Goal: Information Seeking & Learning: Learn about a topic

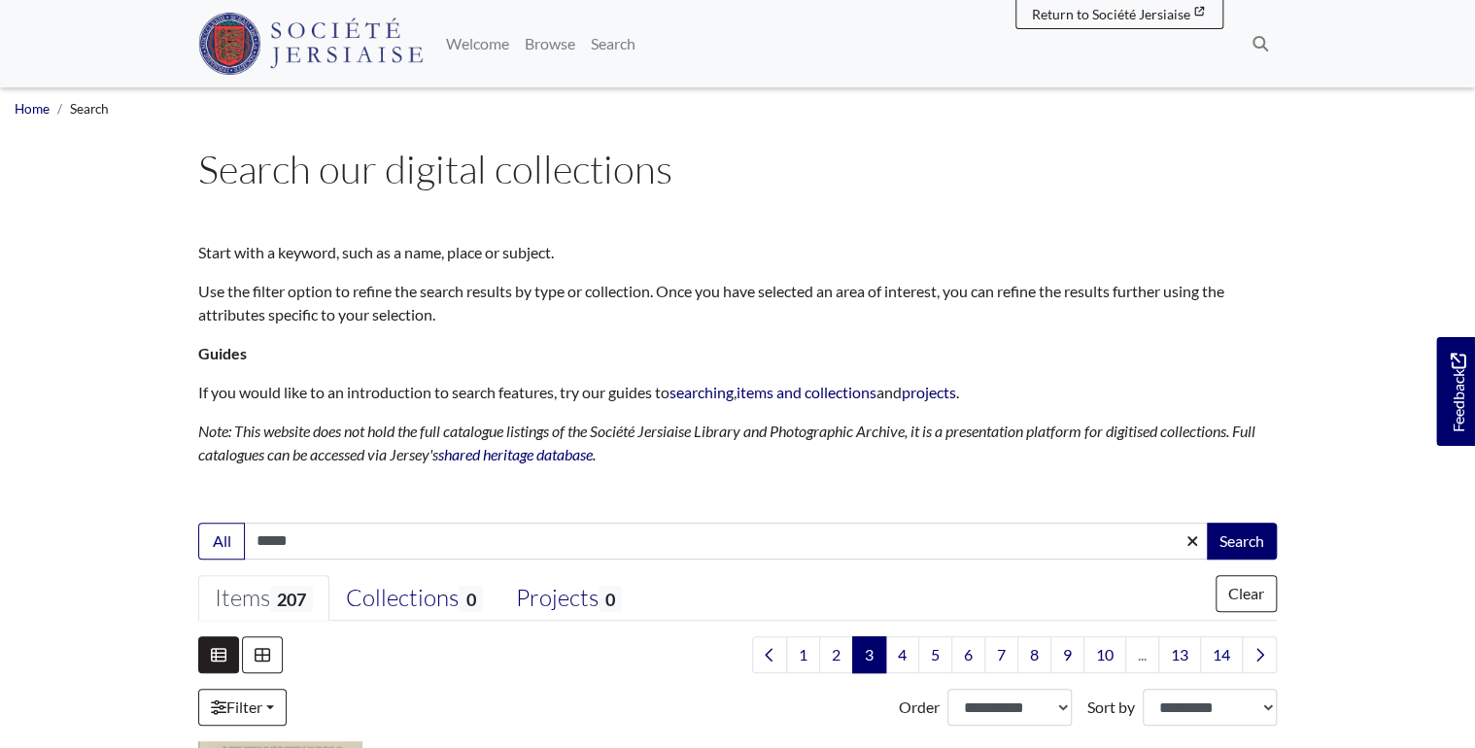
drag, startPoint x: 306, startPoint y: 542, endPoint x: 113, endPoint y: 537, distance: 193.5
type input "**********"
click at [1207, 523] on button "Search" at bounding box center [1242, 541] width 70 height 37
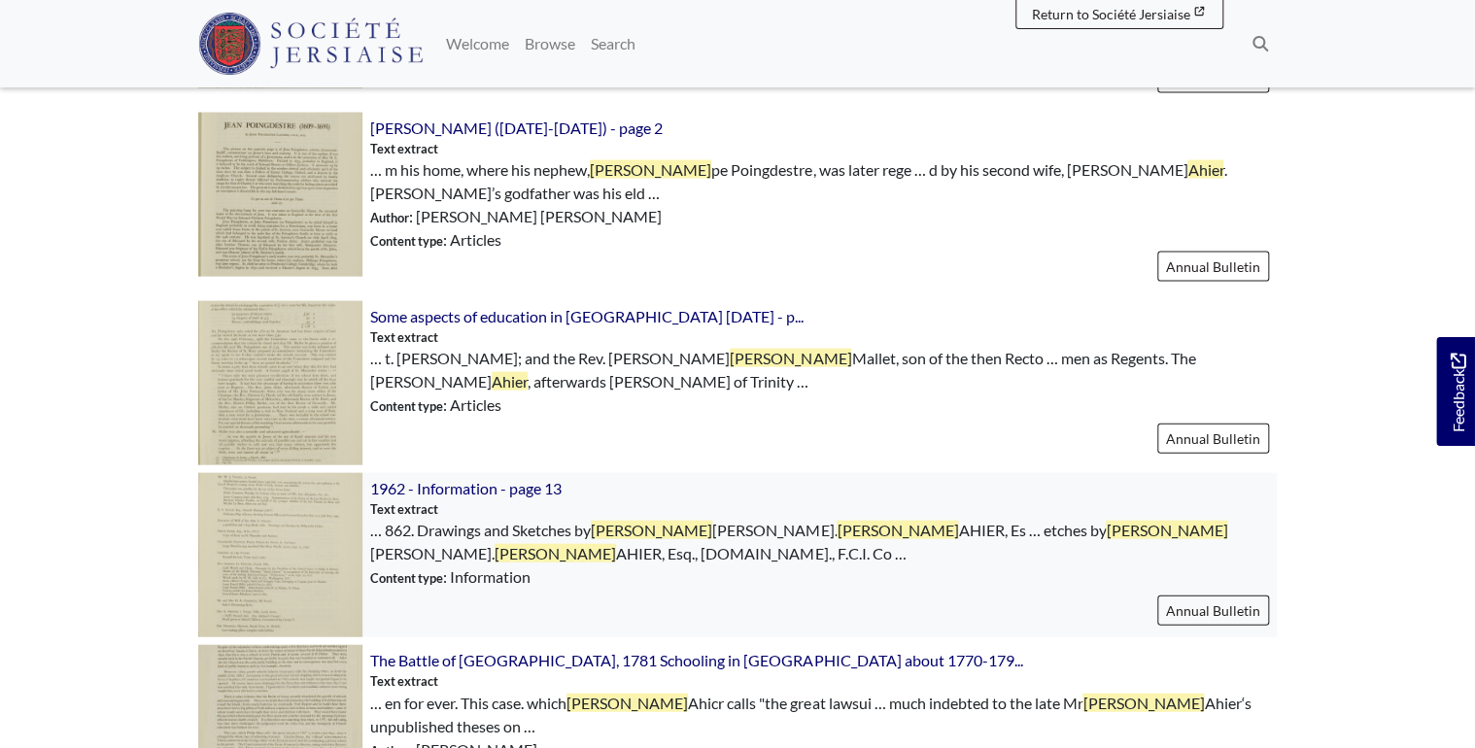
scroll to position [2022, 0]
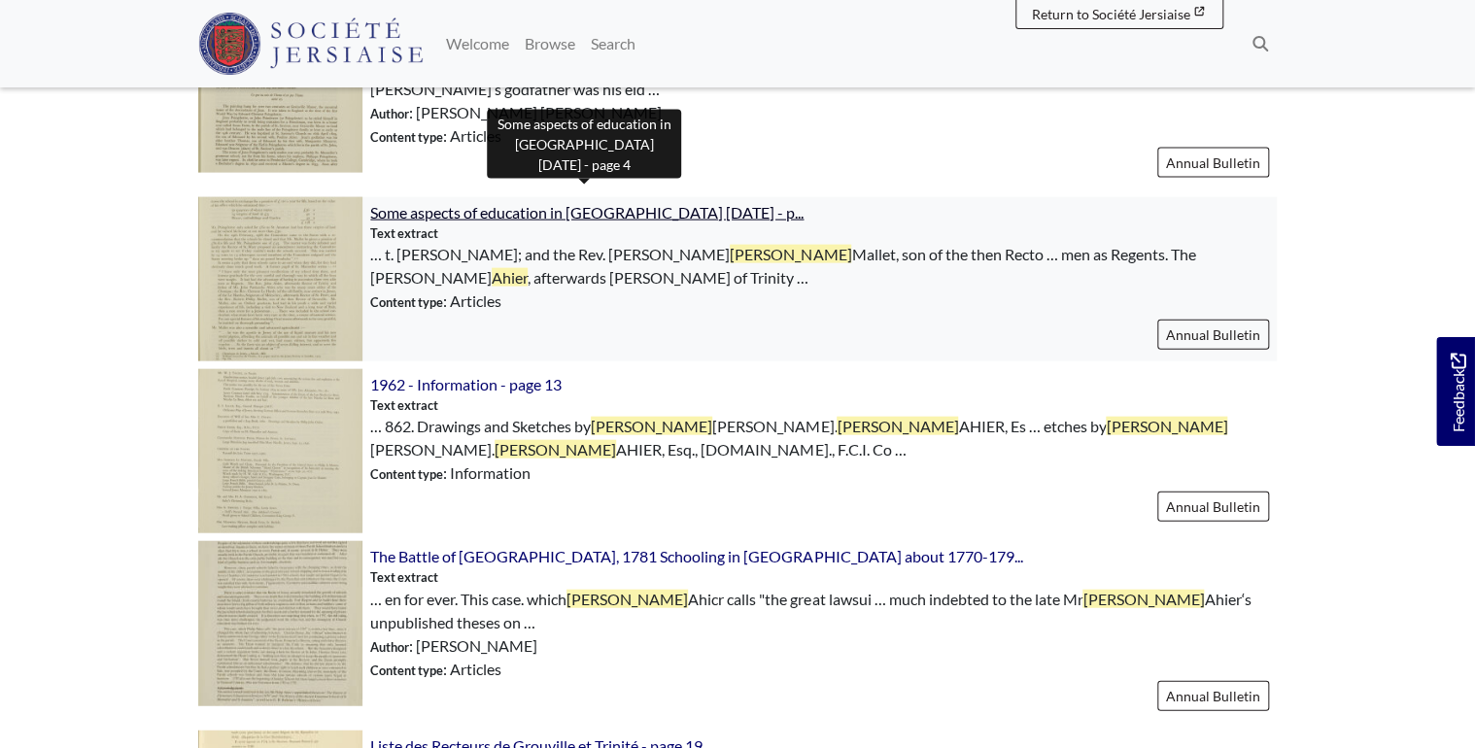
click at [708, 203] on span "Some aspects of education in [GEOGRAPHIC_DATA] [DATE] - p..." at bounding box center [587, 212] width 434 height 18
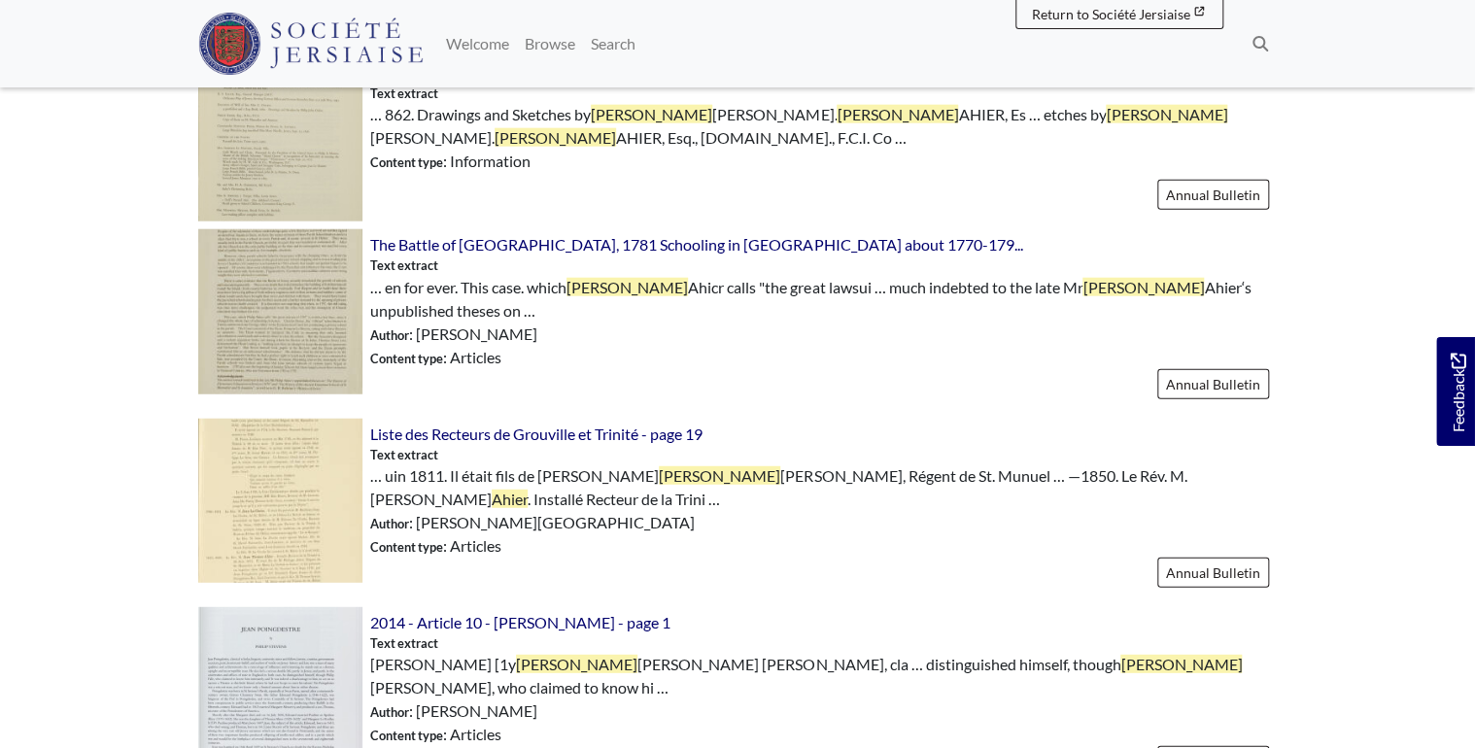
scroll to position [1979, 0]
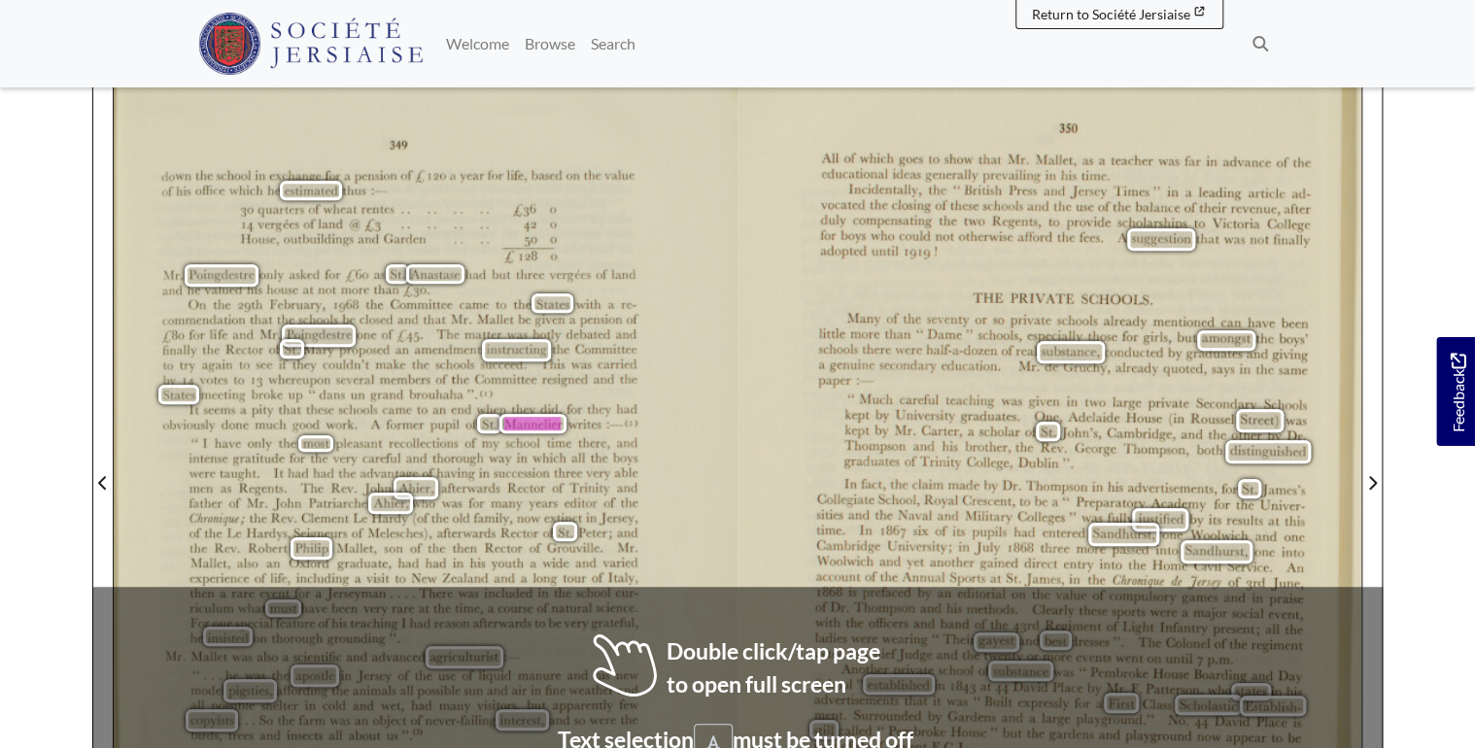
scroll to position [467, 0]
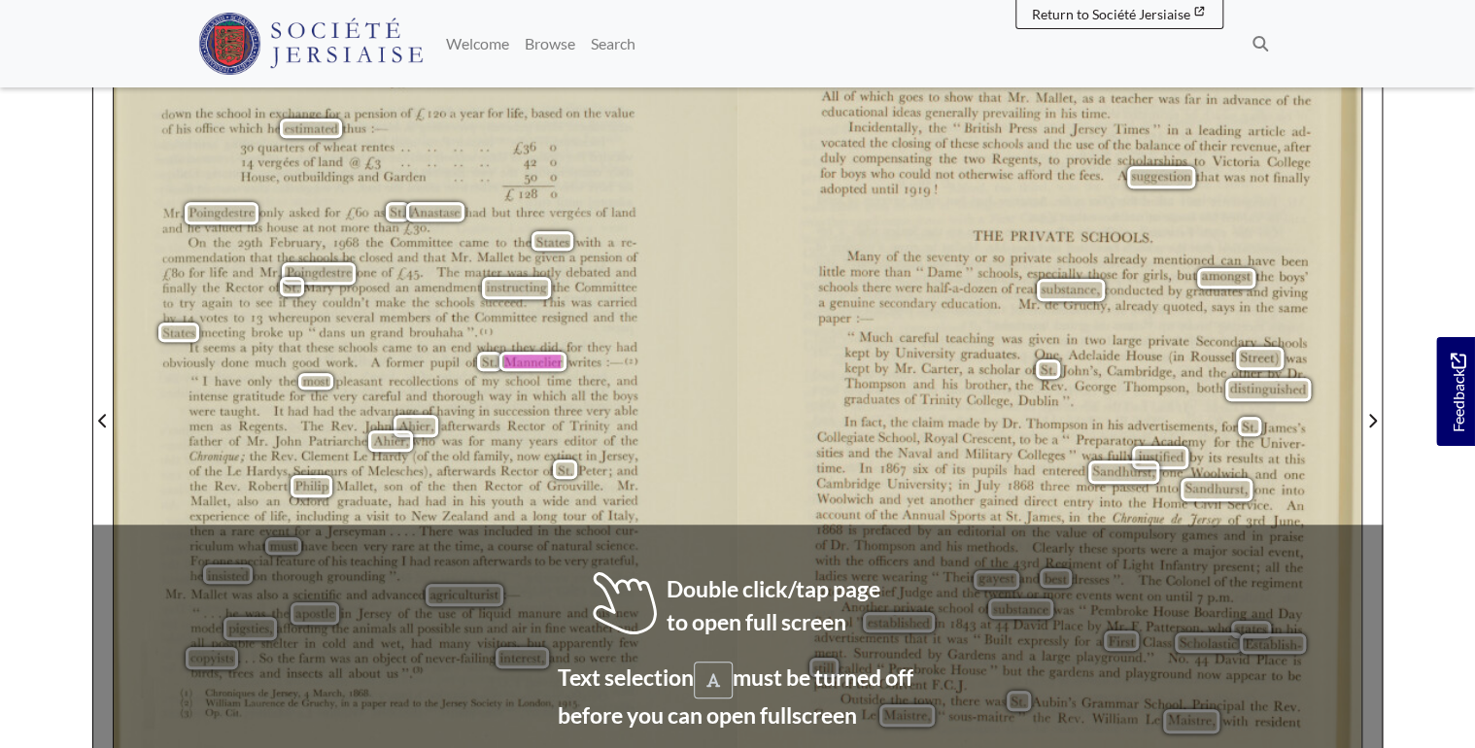
click at [702, 422] on div "349 down the school in exchange for a pension ofg 120 a year for life, based on…" at bounding box center [426, 418] width 624 height 861
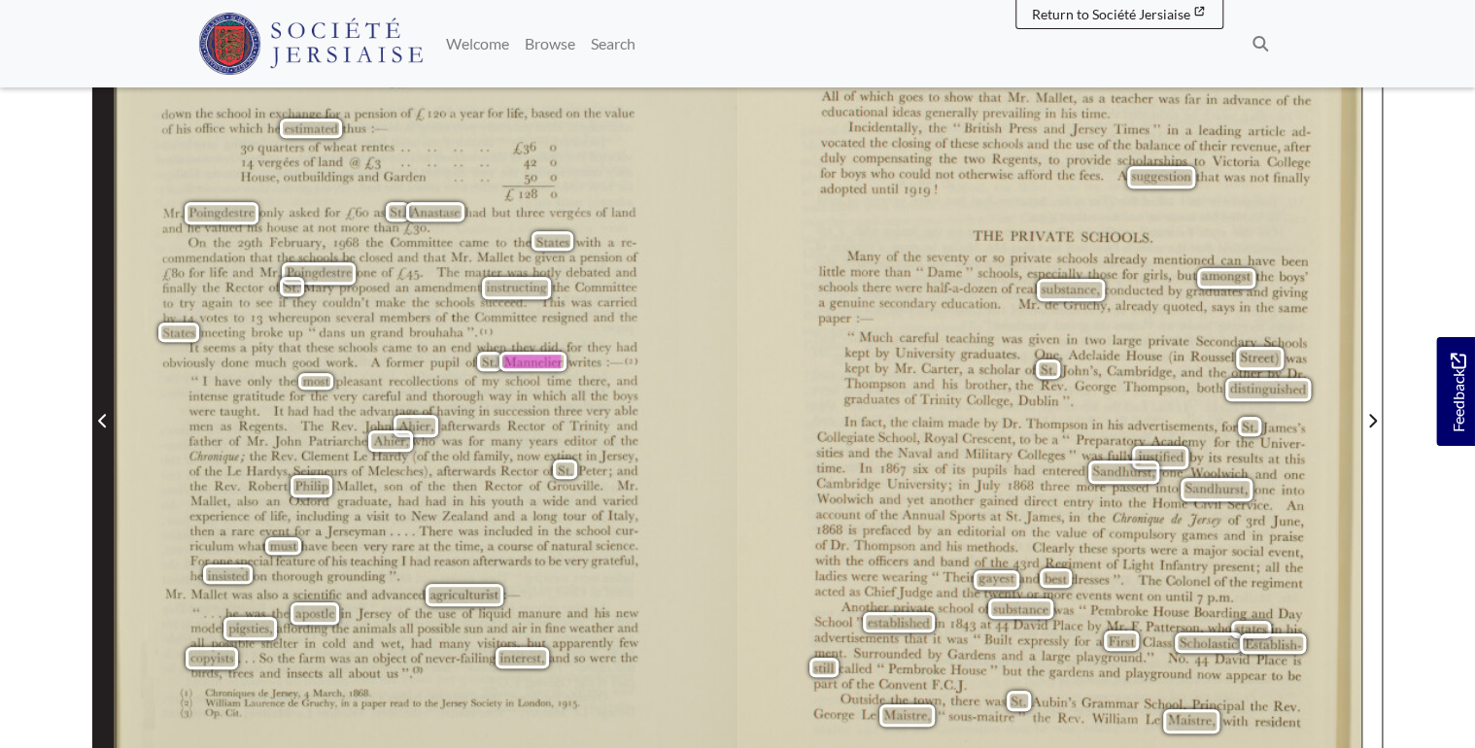
click at [102, 413] on icon "Previous Page" at bounding box center [103, 421] width 10 height 16
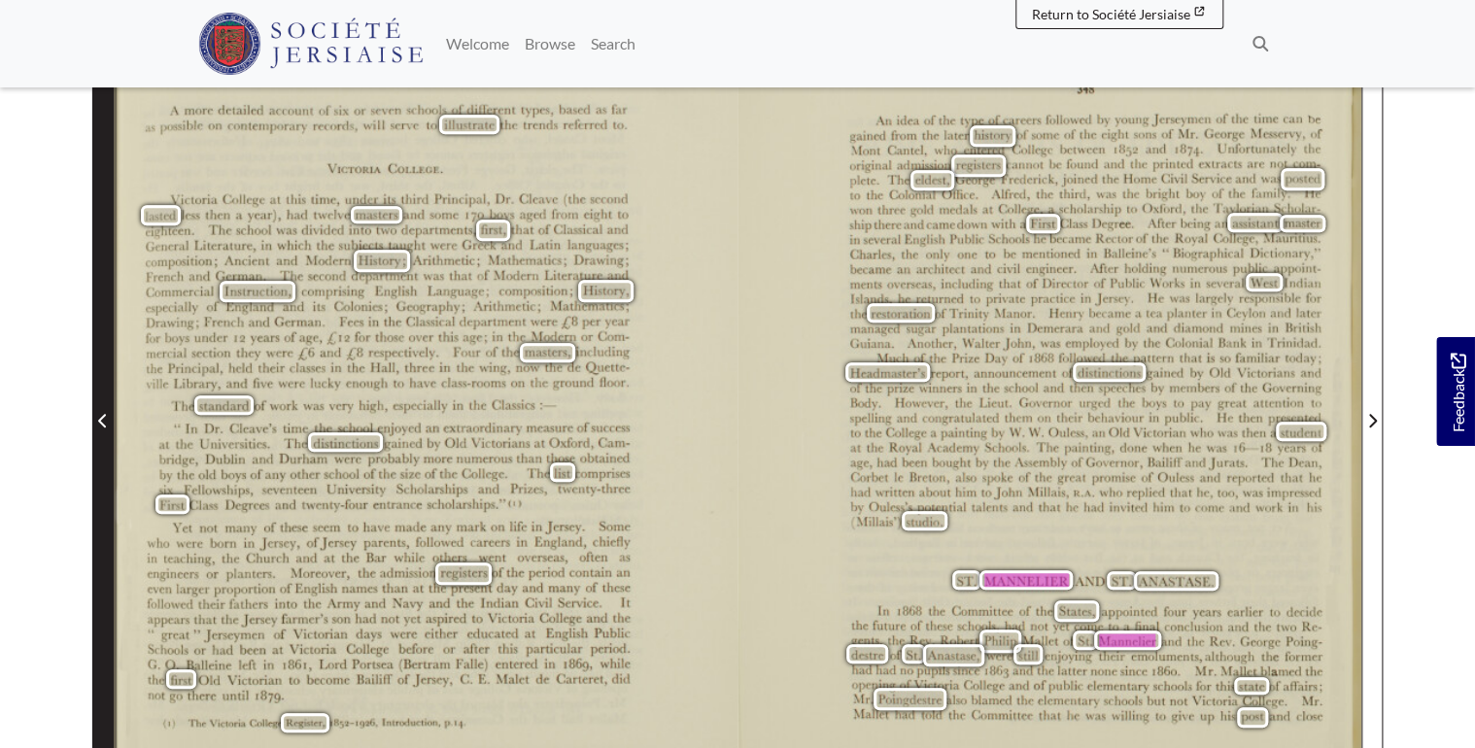
click at [105, 413] on icon "Previous Page" at bounding box center [103, 421] width 10 height 16
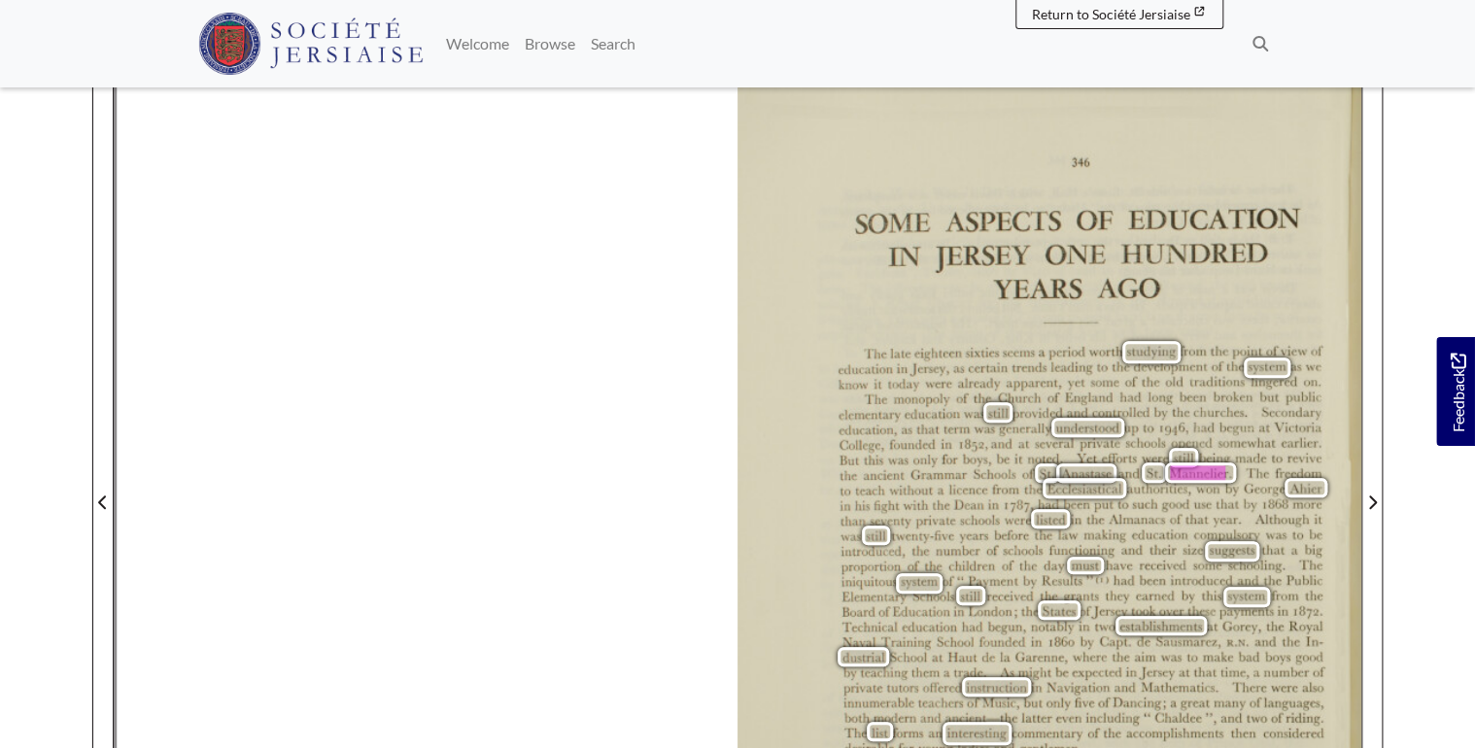
scroll to position [389, 0]
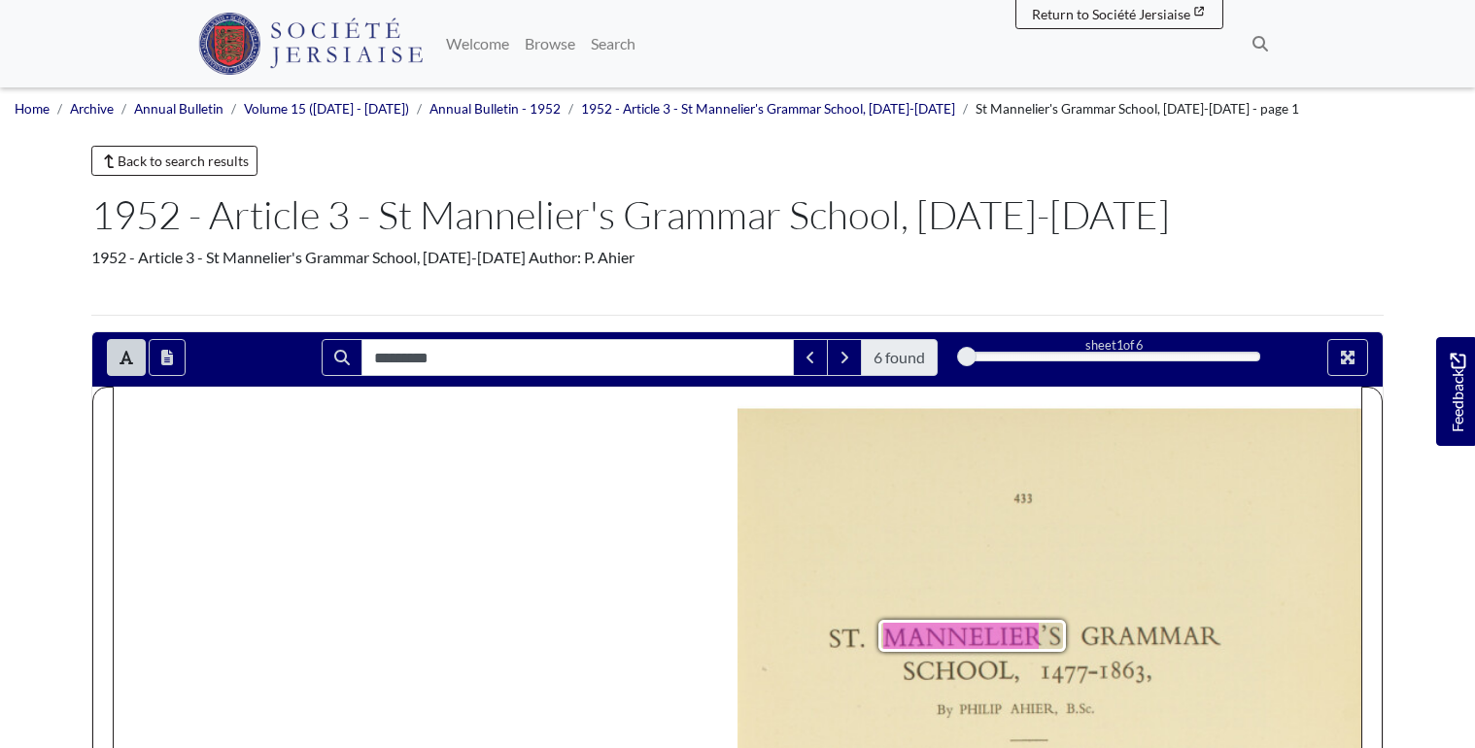
scroll to position [478, 0]
